Goal: Complete application form: Complete application form

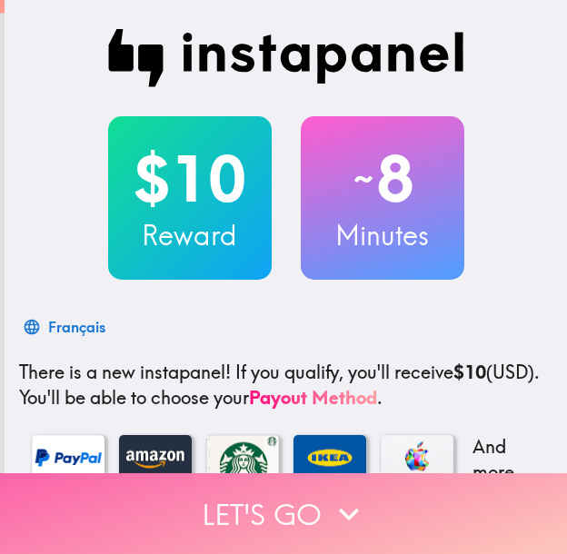
drag, startPoint x: 0, startPoint y: 0, endPoint x: 413, endPoint y: 490, distance: 641.2
click at [413, 490] on button "Let's go" at bounding box center [283, 513] width 567 height 81
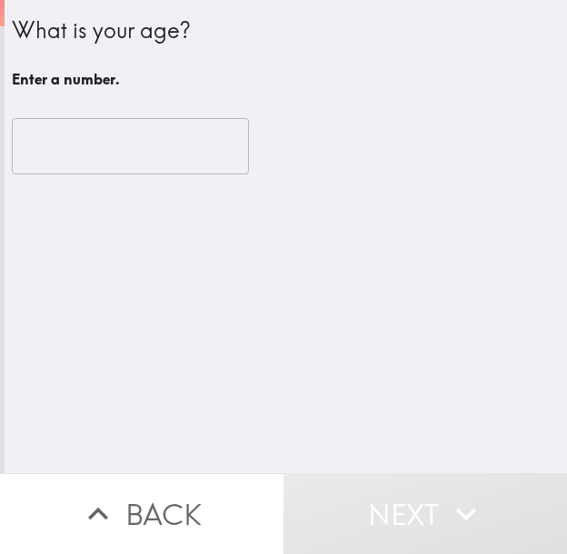
click at [111, 160] on input "number" at bounding box center [130, 146] width 237 height 56
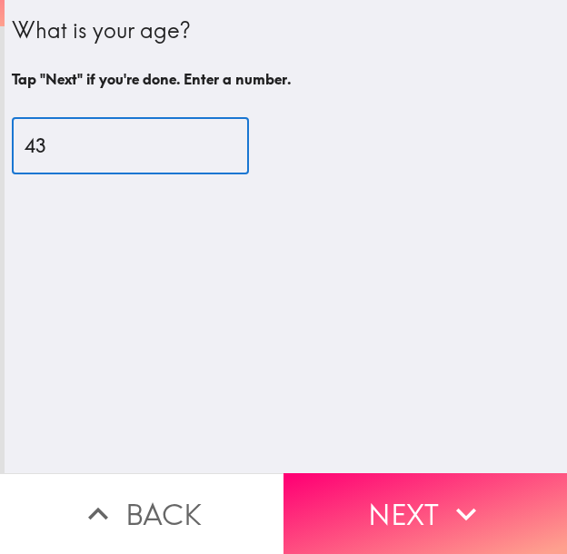
type input "43"
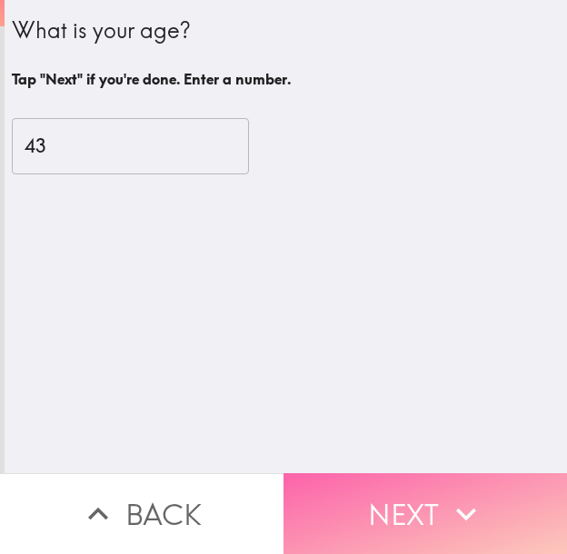
click at [446, 494] on icon "button" at bounding box center [466, 514] width 40 height 40
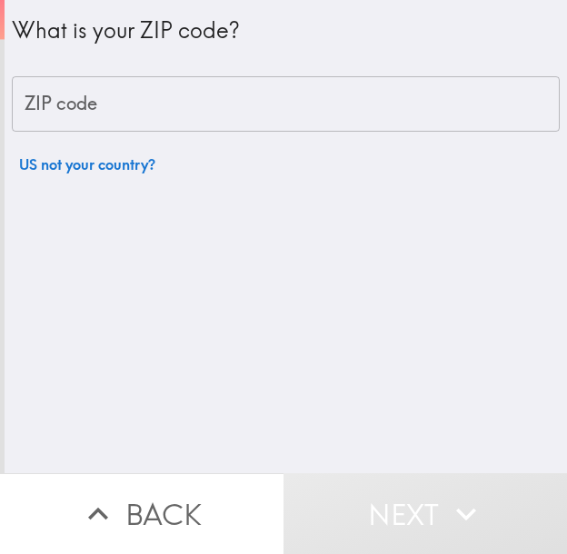
click at [286, 99] on input "ZIP code" at bounding box center [286, 104] width 548 height 56
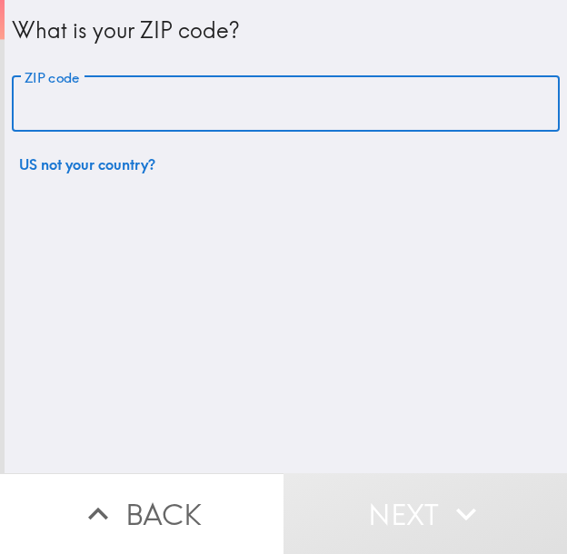
paste input "33621"
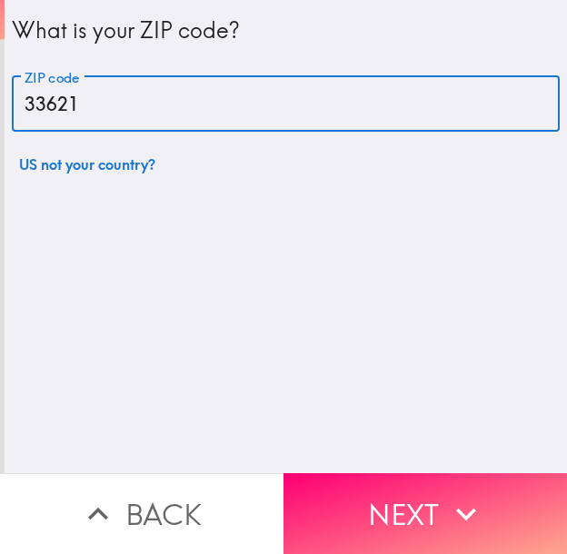
type input "33621"
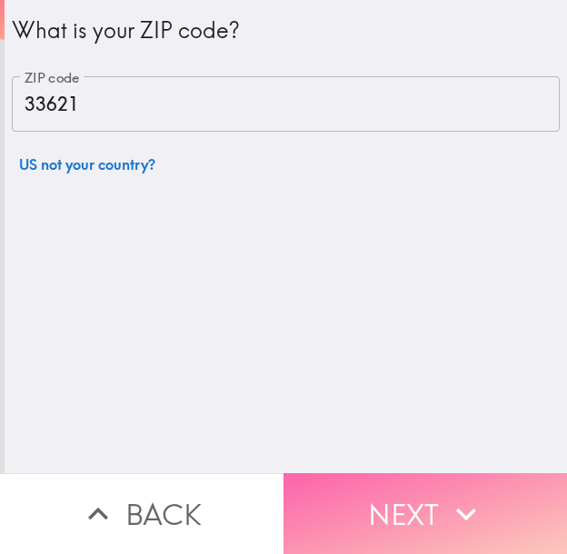
click at [404, 492] on button "Next" at bounding box center [424, 513] width 283 height 81
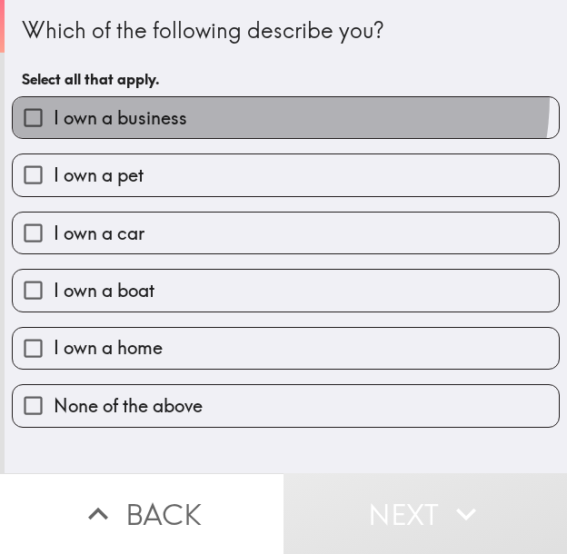
click at [268, 97] on label "I own a business" at bounding box center [286, 117] width 546 height 41
click at [54, 97] on input "I own a business" at bounding box center [33, 117] width 41 height 41
checkbox input "true"
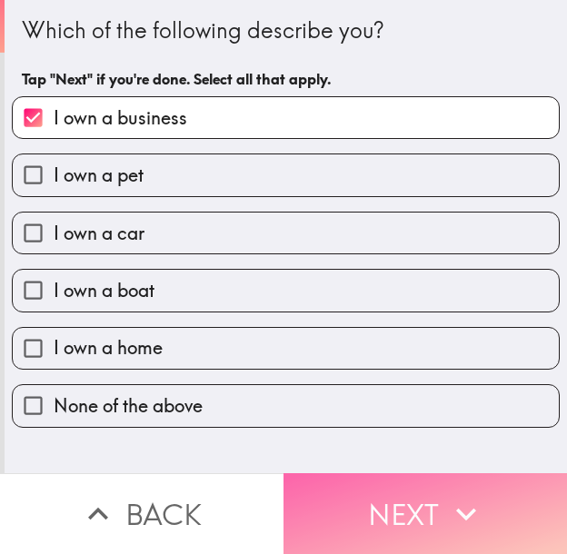
click at [370, 490] on button "Next" at bounding box center [424, 513] width 283 height 81
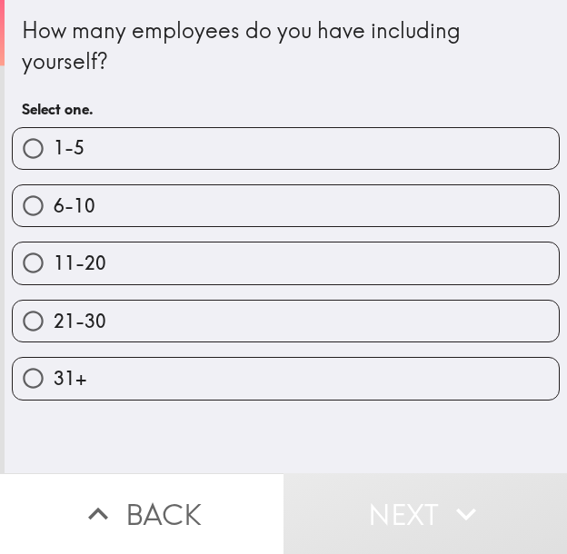
drag, startPoint x: 181, startPoint y: 208, endPoint x: 192, endPoint y: 226, distance: 21.7
click at [181, 208] on label "6-10" at bounding box center [286, 205] width 546 height 41
click at [54, 208] on input "6-10" at bounding box center [33, 205] width 41 height 41
radio input "true"
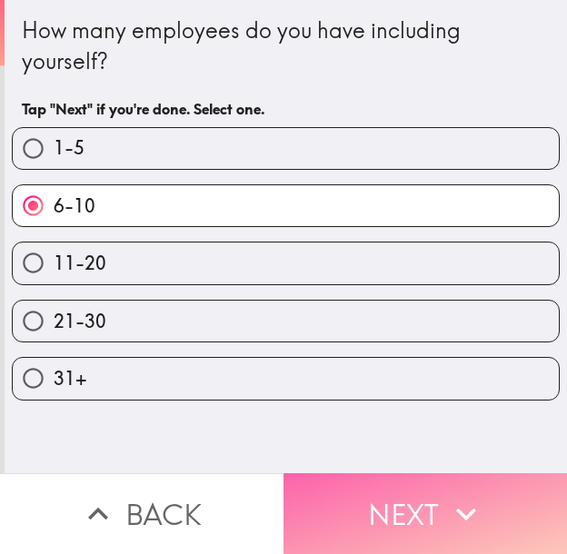
click at [393, 498] on button "Next" at bounding box center [424, 513] width 283 height 81
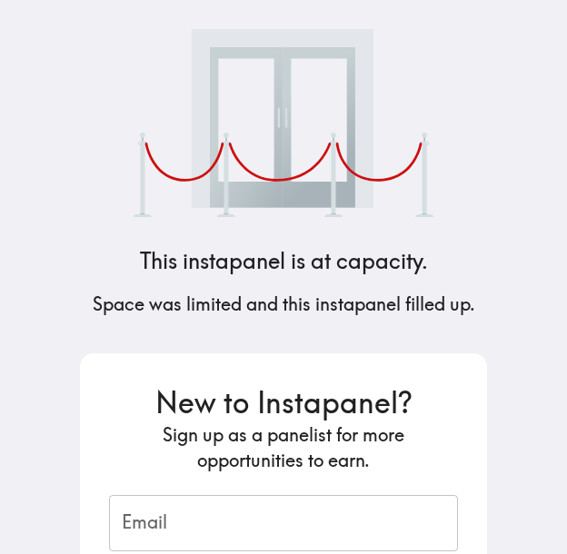
click at [124, 73] on div "This instapanel is at capacity. Space was limited and this instapanel filled up…" at bounding box center [283, 277] width 436 height 554
